Goal: Navigation & Orientation: Understand site structure

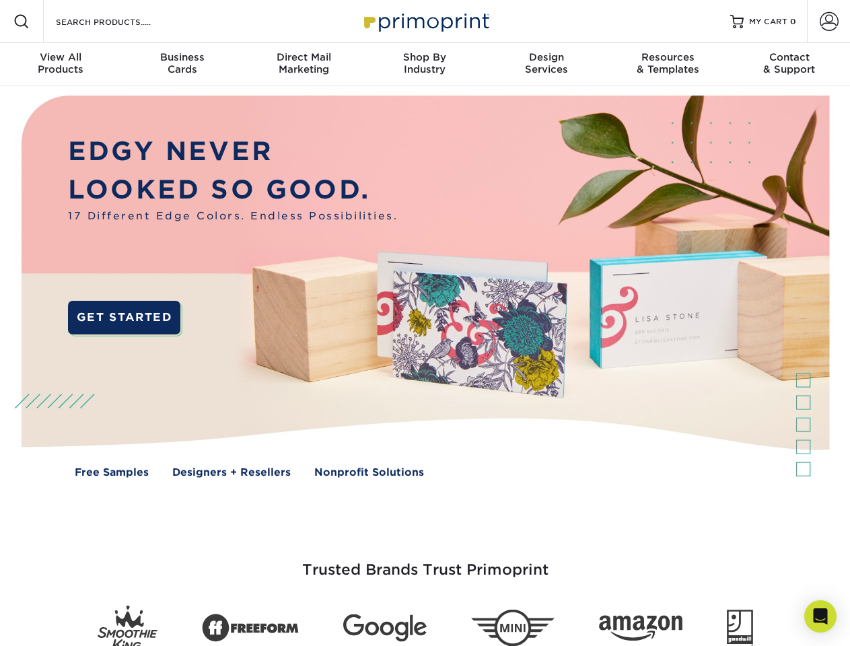
click at [425, 323] on img at bounding box center [425, 296] width 842 height 421
click at [22, 22] on span at bounding box center [21, 21] width 16 height 16
click at [829, 22] on span at bounding box center [829, 21] width 19 height 19
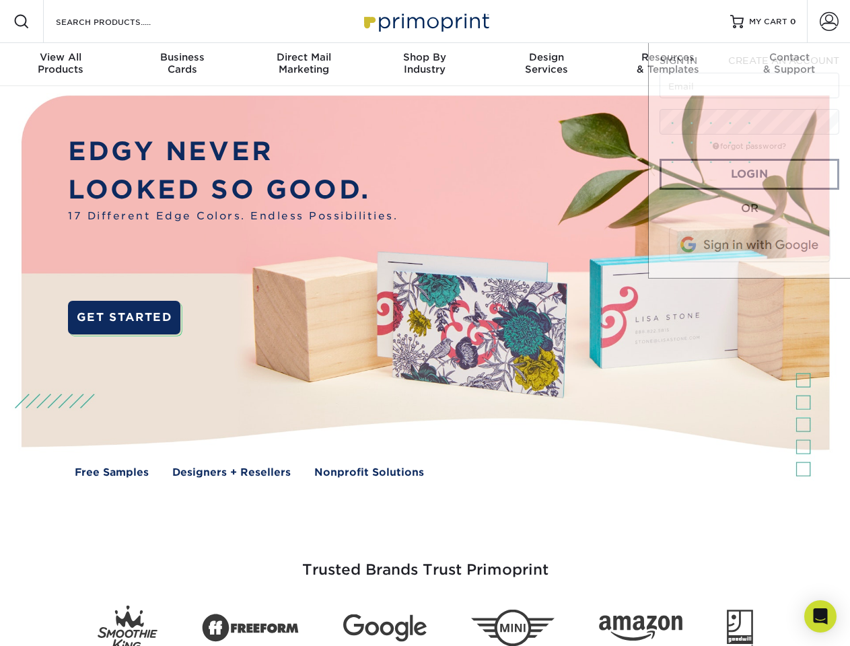
click at [61, 65] on div "View All Products" at bounding box center [60, 63] width 121 height 24
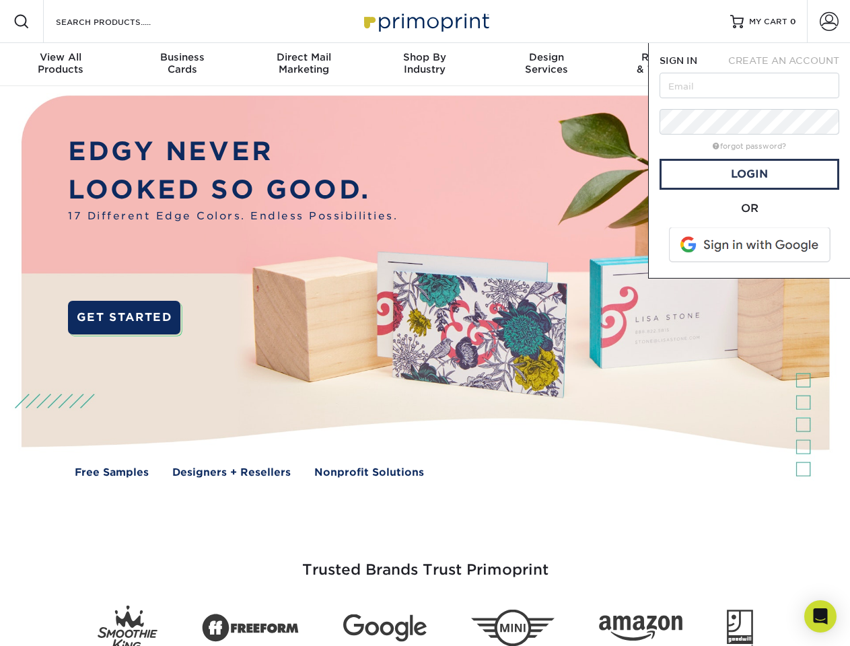
click at [182, 65] on div "Business Cards" at bounding box center [181, 63] width 121 height 24
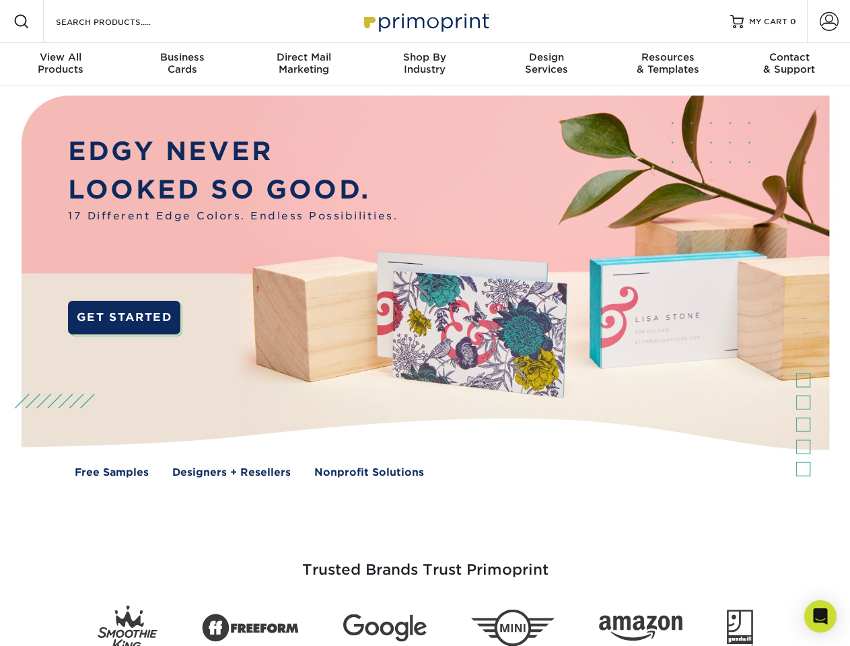
click at [304, 65] on div "Direct Mail Marketing" at bounding box center [303, 63] width 121 height 24
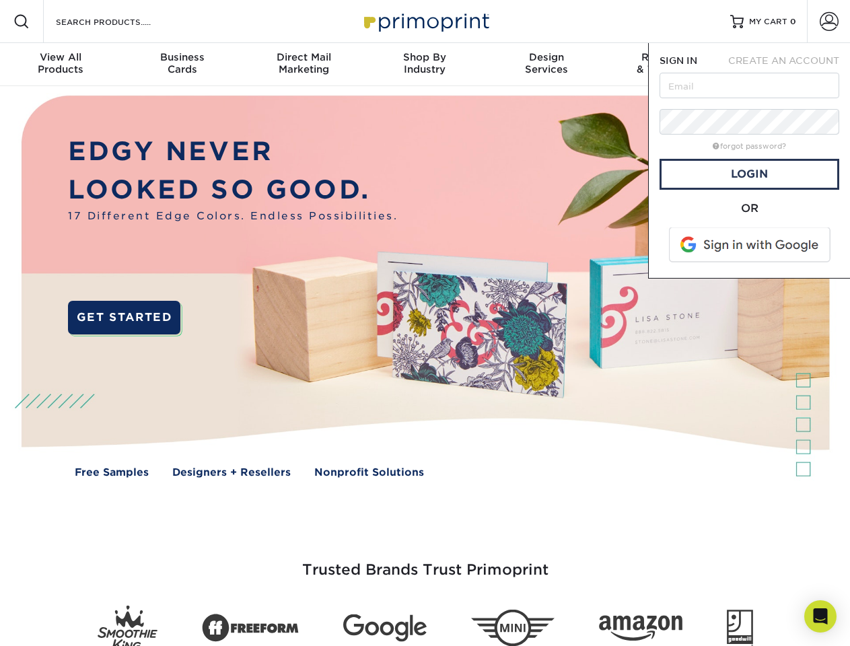
click at [425, 65] on div "Shop By Industry" at bounding box center [424, 63] width 121 height 24
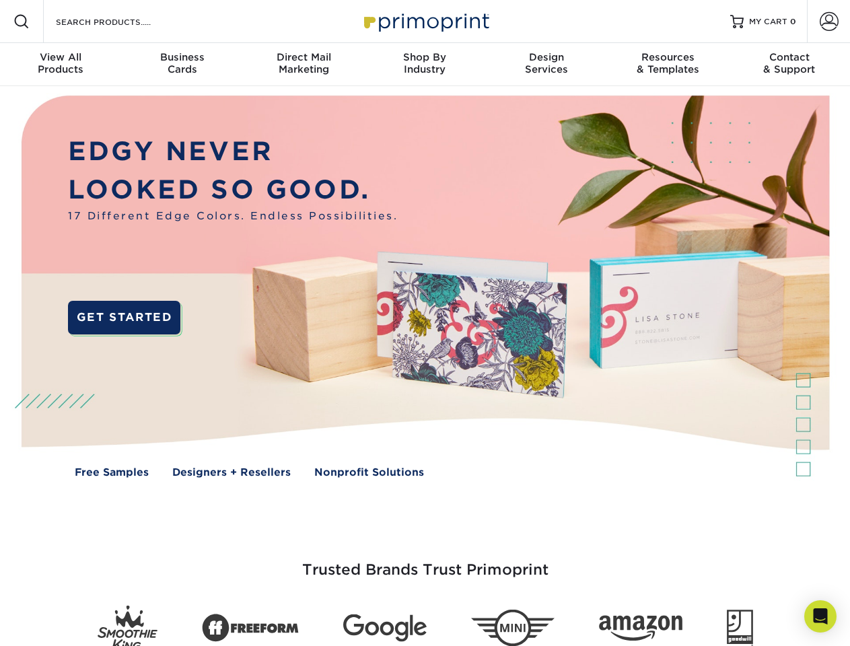
click at [547, 65] on div "Design Services" at bounding box center [546, 63] width 121 height 24
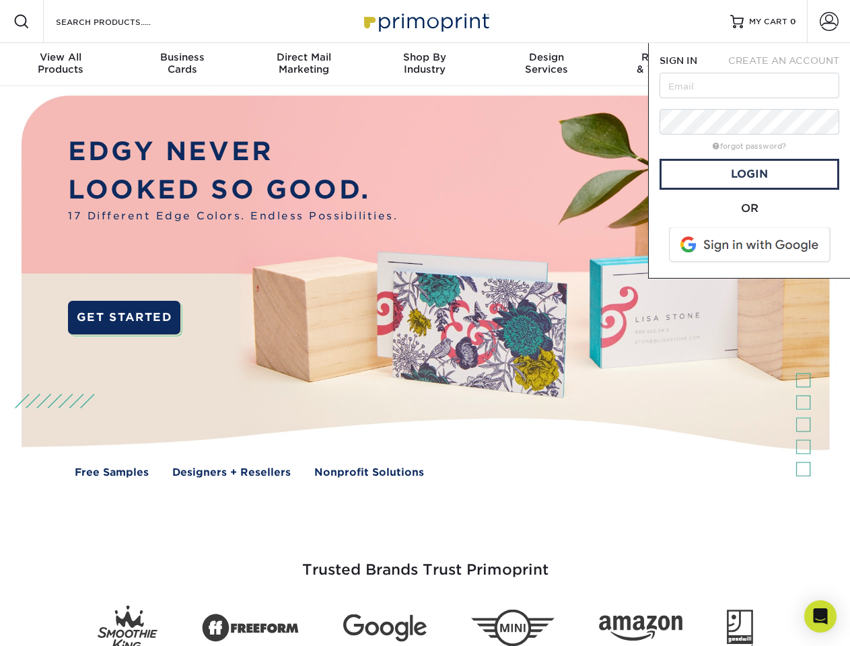
click at [668, 65] on span "SIGN IN" at bounding box center [679, 60] width 38 height 11
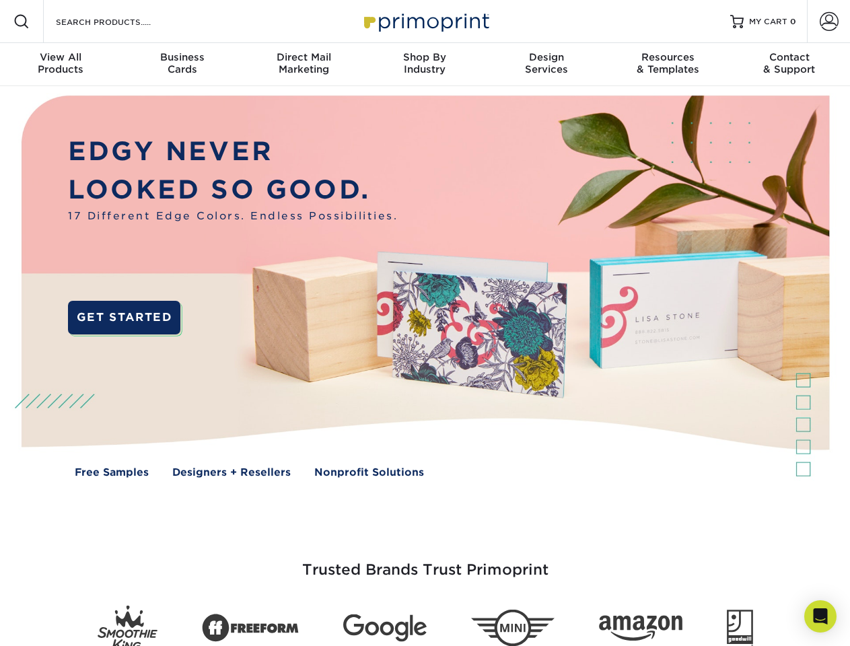
click at [790, 65] on div "Contact & Support" at bounding box center [789, 63] width 121 height 24
